Goal: Task Accomplishment & Management: Complete application form

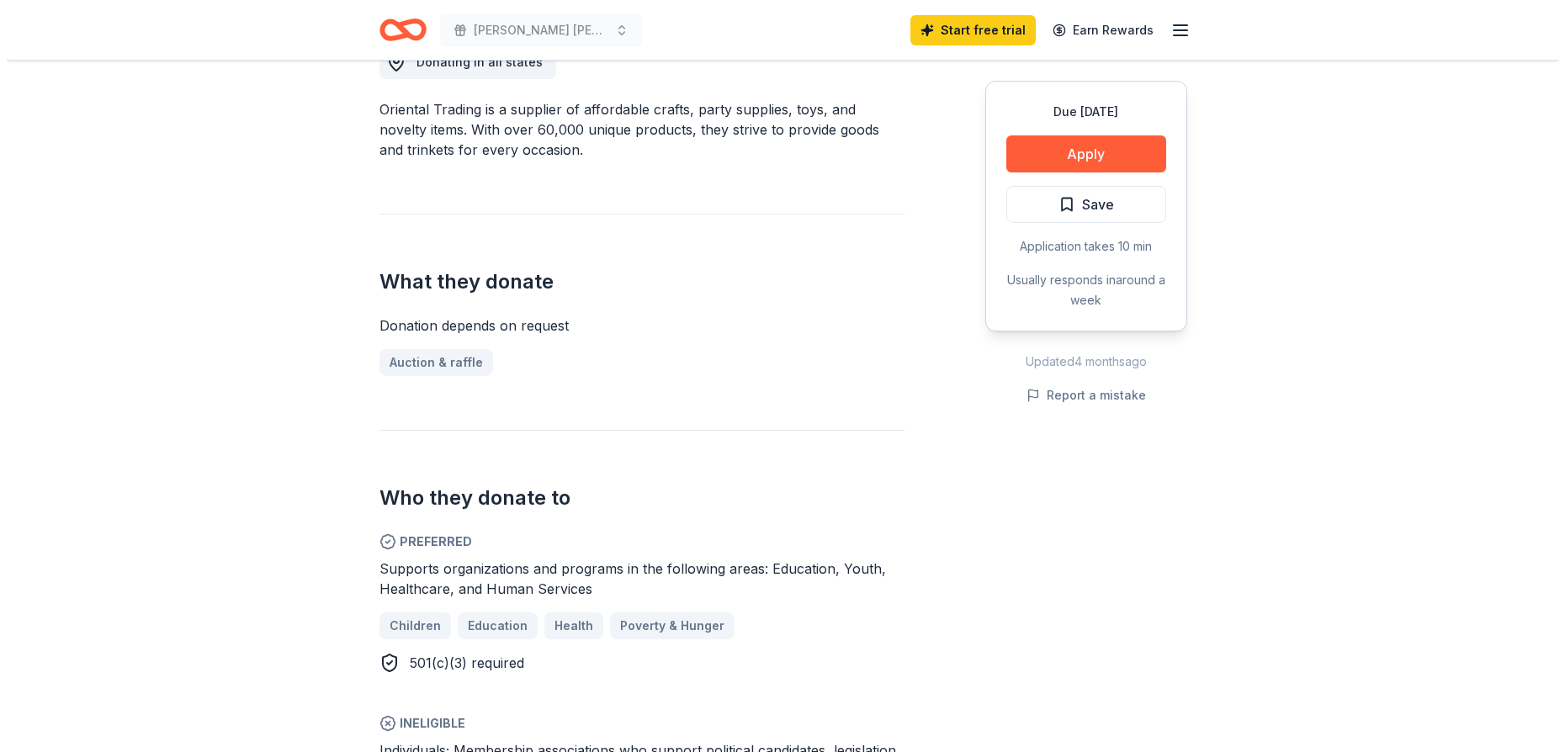
scroll to position [505, 0]
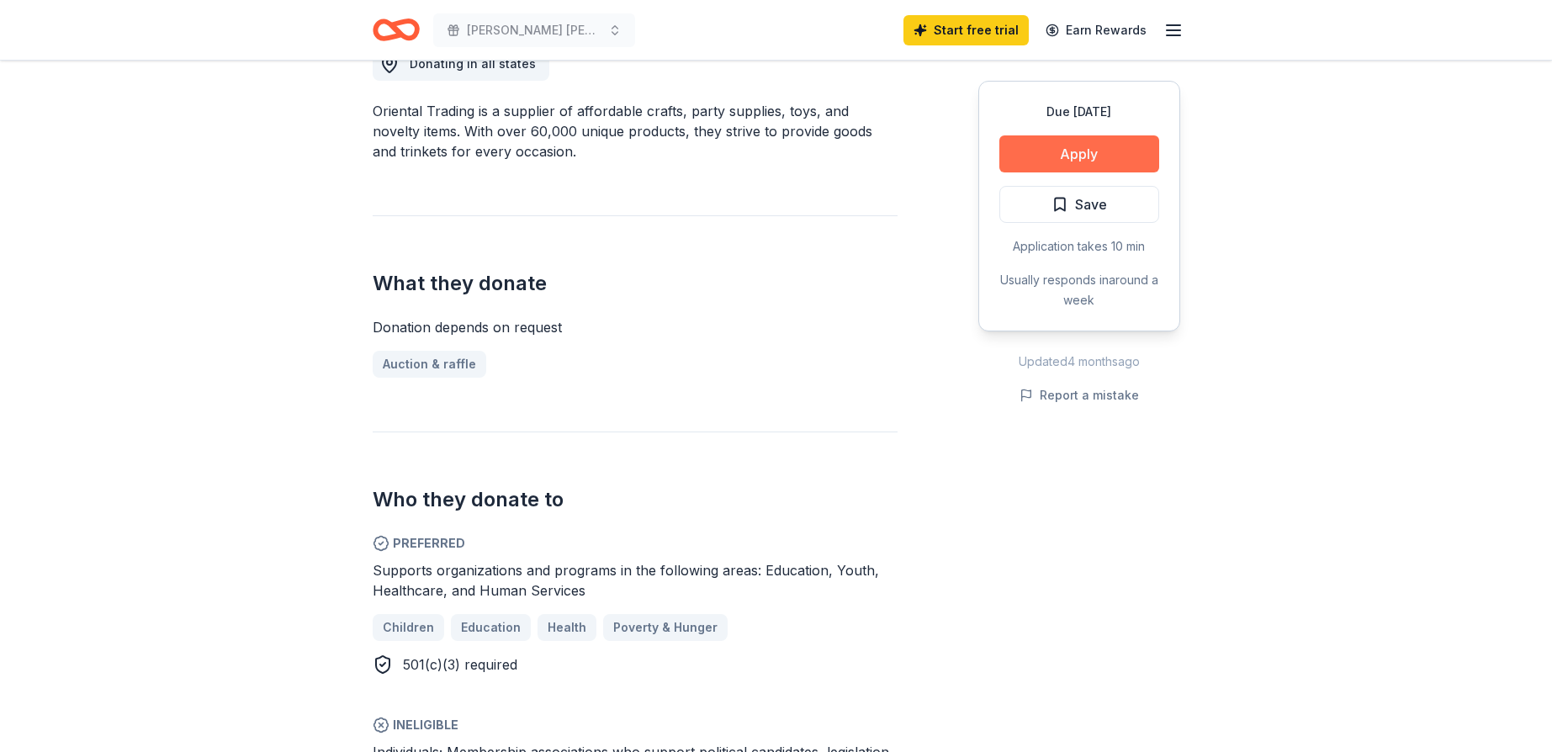
click at [1093, 155] on button "Apply" at bounding box center [1079, 153] width 160 height 37
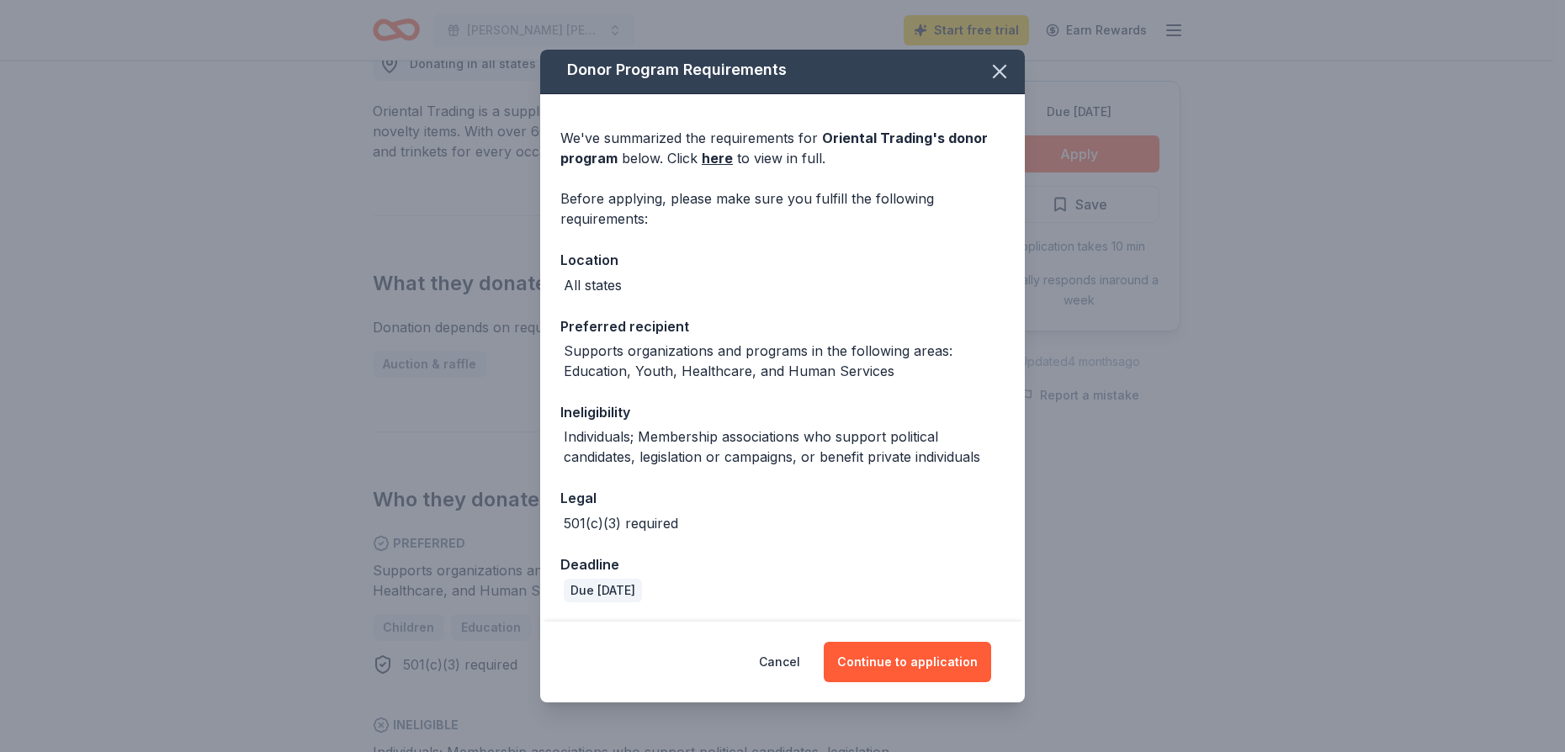
scroll to position [4, 0]
click at [940, 652] on button "Continue to application" at bounding box center [907, 662] width 167 height 40
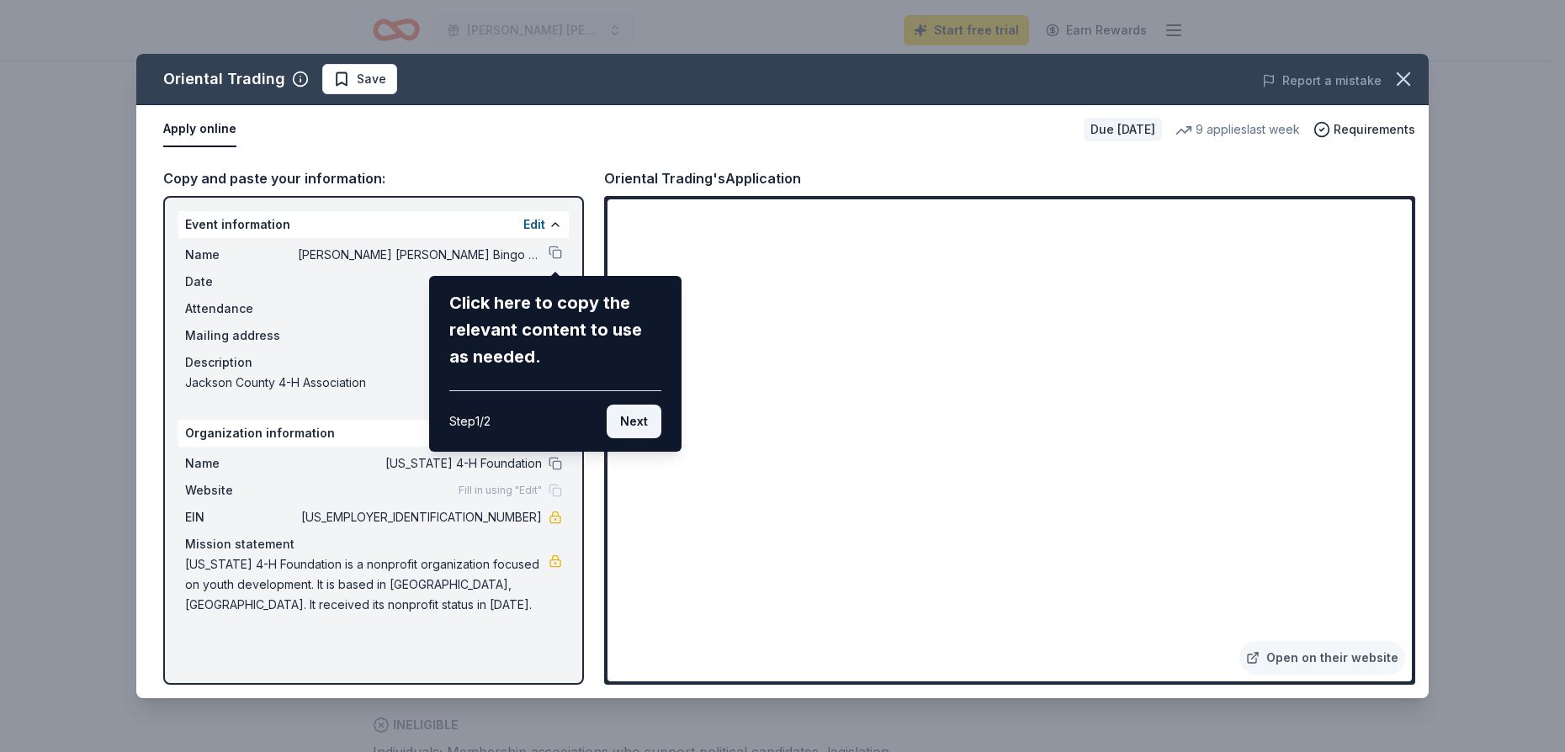
click at [629, 430] on button "Next" at bounding box center [634, 422] width 55 height 34
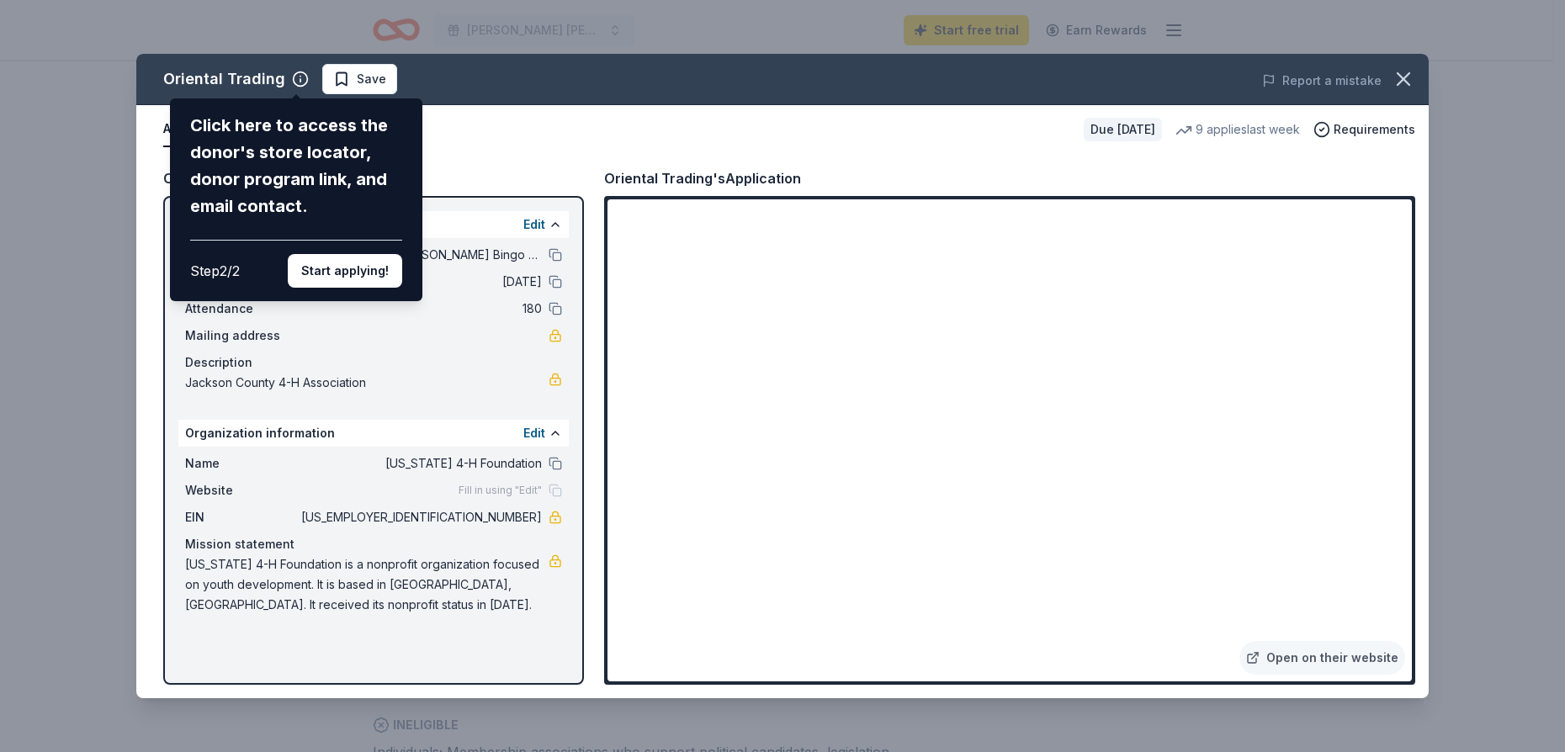
drag, startPoint x: 1406, startPoint y: 255, endPoint x: 1424, endPoint y: 385, distance: 131.7
click at [1424, 375] on div "Oriental Trading Click here to access the donor's store locator, donor program …" at bounding box center [782, 376] width 1292 height 644
click at [1423, 401] on div "Oriental Trading Click here to access the donor's store locator, donor program …" at bounding box center [782, 376] width 1292 height 644
click at [1354, 654] on div "Oriental Trading Click here to access the donor's store locator, donor program …" at bounding box center [782, 376] width 1292 height 644
click at [1338, 662] on div "Oriental Trading Click here to access the donor's store locator, donor program …" at bounding box center [782, 376] width 1292 height 644
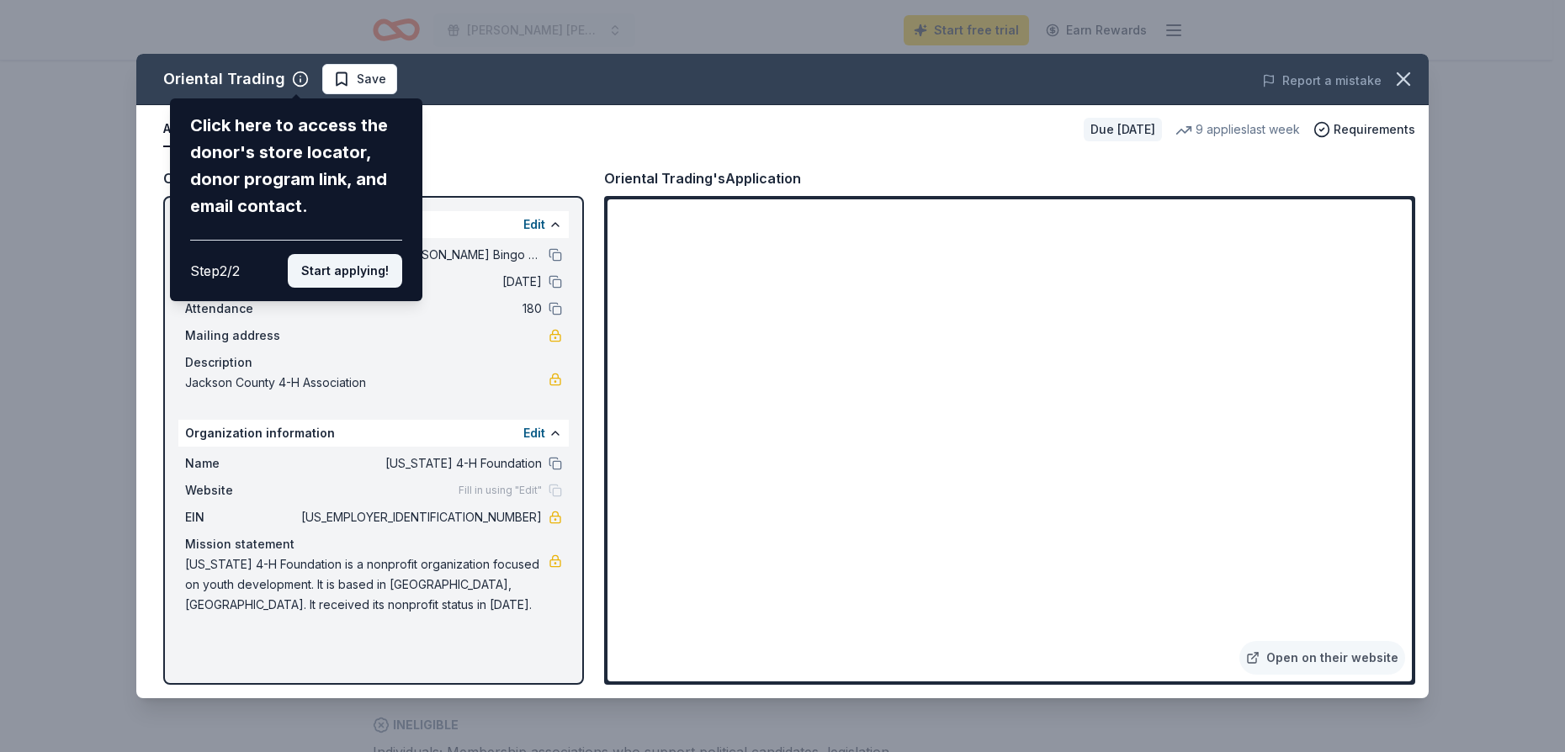
click at [297, 273] on button "Start applying!" at bounding box center [345, 271] width 114 height 34
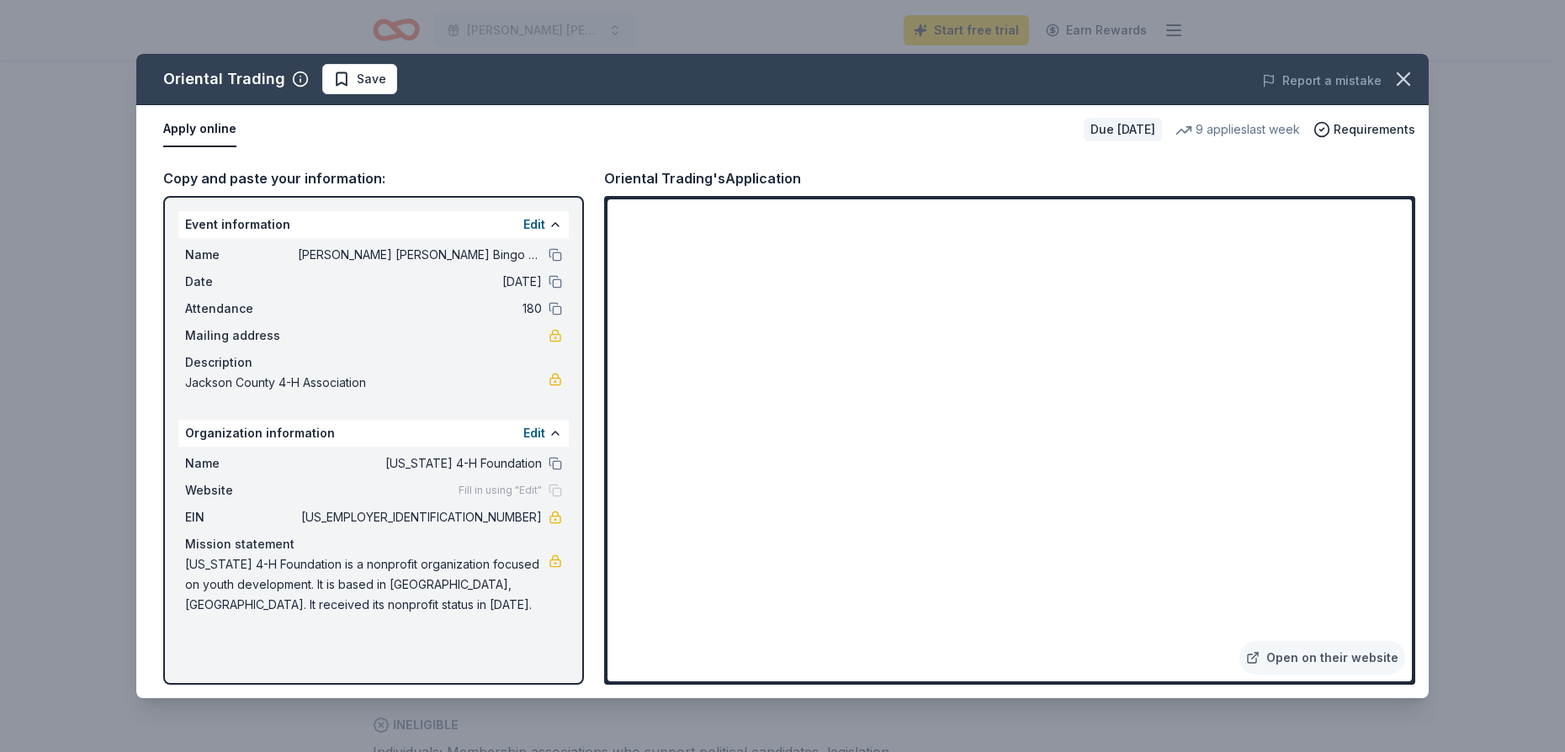
click at [1306, 658] on div "Oriental Trading Save Report a mistake Apply online Due [DATE] 9 applies last w…" at bounding box center [782, 376] width 1292 height 644
click at [1259, 658] on icon at bounding box center [1252, 657] width 13 height 13
